Goal: Book appointment/travel/reservation

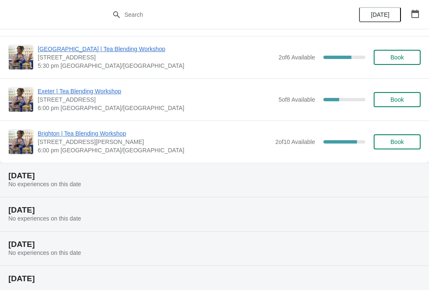
scroll to position [577, 0]
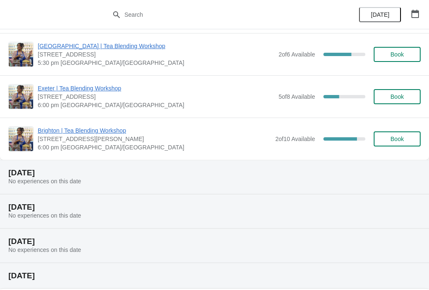
click at [403, 141] on span "Book" at bounding box center [396, 139] width 13 height 7
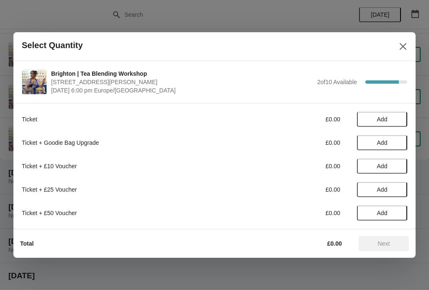
click at [381, 121] on span "Add" at bounding box center [382, 119] width 10 height 7
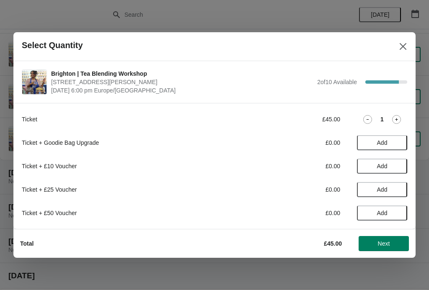
click at [376, 239] on button "Next" at bounding box center [383, 243] width 50 height 15
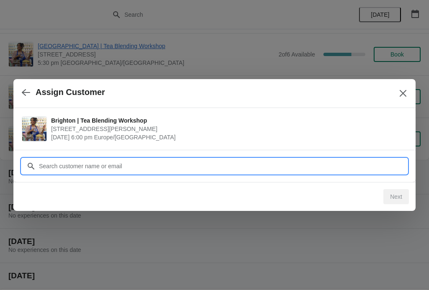
click at [60, 166] on input "Customer" at bounding box center [223, 166] width 368 height 15
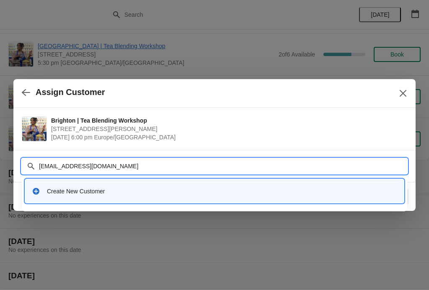
type input "[EMAIL_ADDRESS][DOMAIN_NAME]"
click at [66, 166] on input "[EMAIL_ADDRESS][DOMAIN_NAME]" at bounding box center [223, 166] width 368 height 15
click at [54, 191] on div "Create New Customer" at bounding box center [222, 191] width 350 height 8
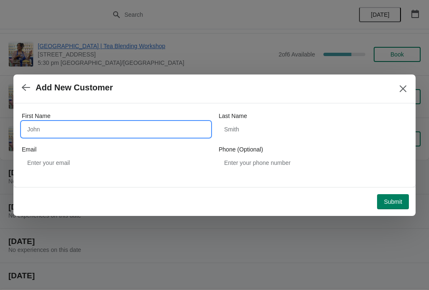
click at [45, 132] on input "First Name" at bounding box center [116, 129] width 188 height 15
type input "Essa"
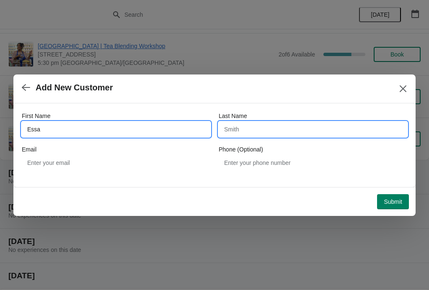
click at [240, 132] on input "Last Name" at bounding box center [313, 129] width 188 height 15
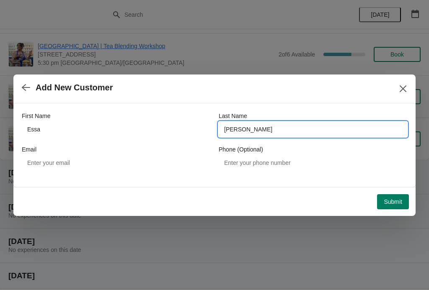
type input "[PERSON_NAME]"
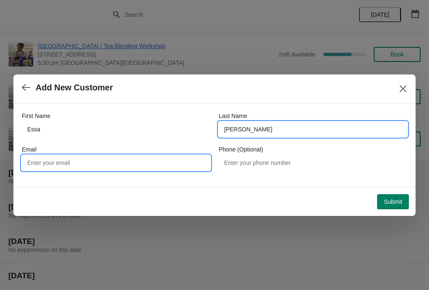
click at [49, 157] on input "Email" at bounding box center [116, 162] width 188 height 15
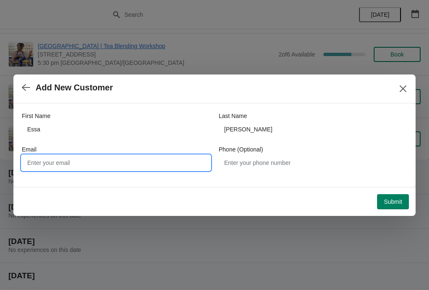
click at [42, 163] on input "Email" at bounding box center [116, 162] width 188 height 15
paste input "[EMAIL_ADDRESS][DOMAIN_NAME]"
type input "[EMAIL_ADDRESS][DOMAIN_NAME]"
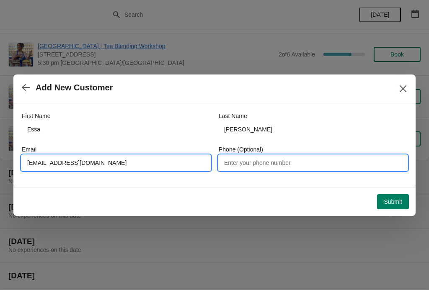
click at [250, 162] on input "Phone (Optional)" at bounding box center [313, 162] width 188 height 15
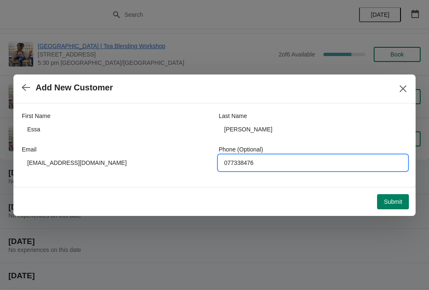
click at [264, 165] on input "077338476" at bounding box center [313, 162] width 188 height 15
click at [250, 160] on input "07733847629" at bounding box center [313, 162] width 188 height 15
click at [248, 161] on input "07733847629" at bounding box center [313, 162] width 188 height 15
type input "07733847629"
click at [390, 202] on span "Submit" at bounding box center [393, 201] width 18 height 7
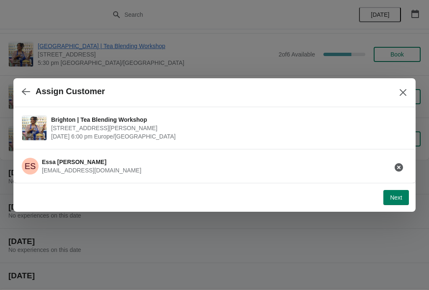
click at [399, 198] on span "Next" at bounding box center [396, 197] width 12 height 7
select select "No"
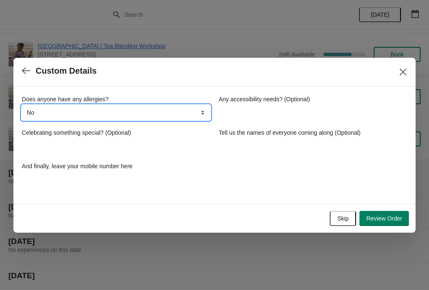
click at [82, 116] on select "No Yes nuts Yes wheat Yes other" at bounding box center [116, 112] width 188 height 15
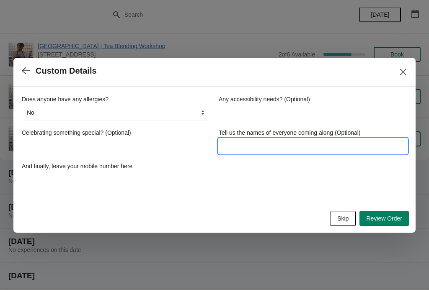
click at [255, 146] on input "Tell us the names of everyone coming along (Optional)" at bounding box center [313, 146] width 188 height 15
type input "E"
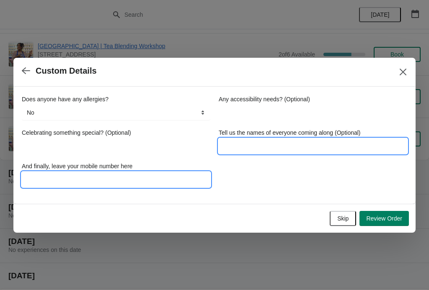
click at [34, 181] on input "And finally, leave your mobile number here" at bounding box center [116, 179] width 188 height 15
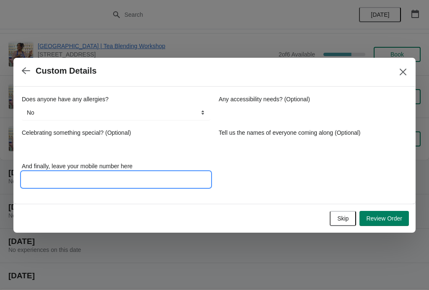
click at [36, 180] on input "And finally, leave your mobile number here" at bounding box center [116, 179] width 188 height 15
paste input "07733847629"
type input "07733847629"
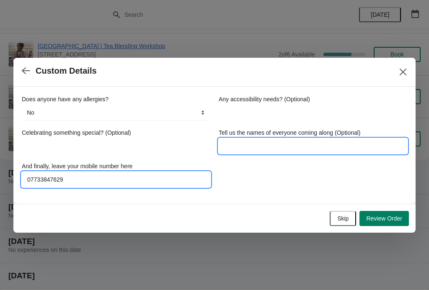
click at [245, 145] on input "Tell us the names of everyone coming along (Optional)" at bounding box center [313, 146] width 188 height 15
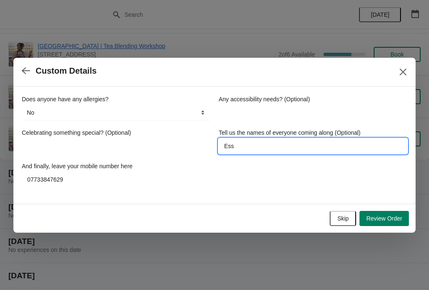
type input "Esse"
